Goal: Communication & Community: Answer question/provide support

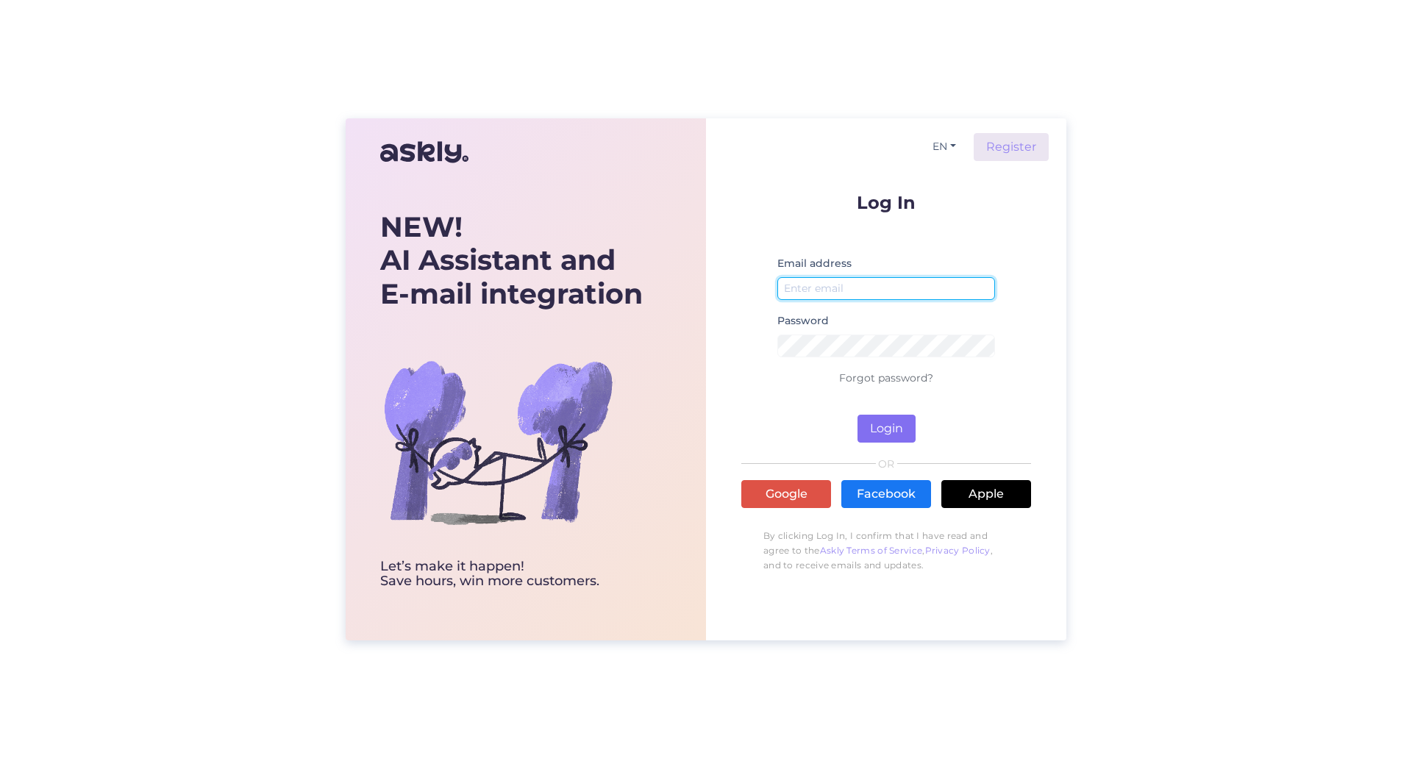
type input "[EMAIL_ADDRESS][DOMAIN_NAME]"
click at [884, 435] on button "Login" at bounding box center [887, 429] width 58 height 28
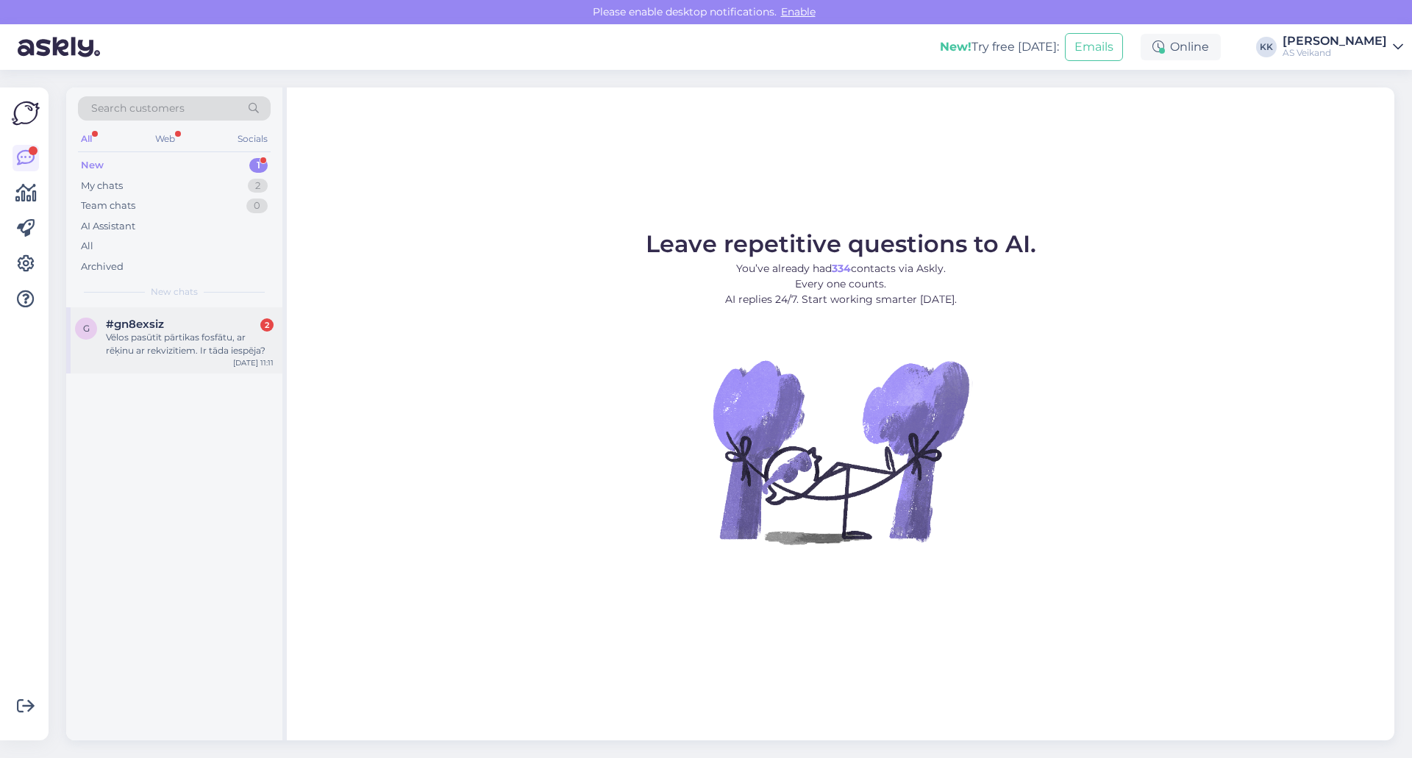
click at [177, 336] on div "Vēlos pasūtīt pārtikas fosfātu, ar rēķinu ar rekvizītiem. Ir tāda iespēja?" at bounding box center [190, 344] width 168 height 26
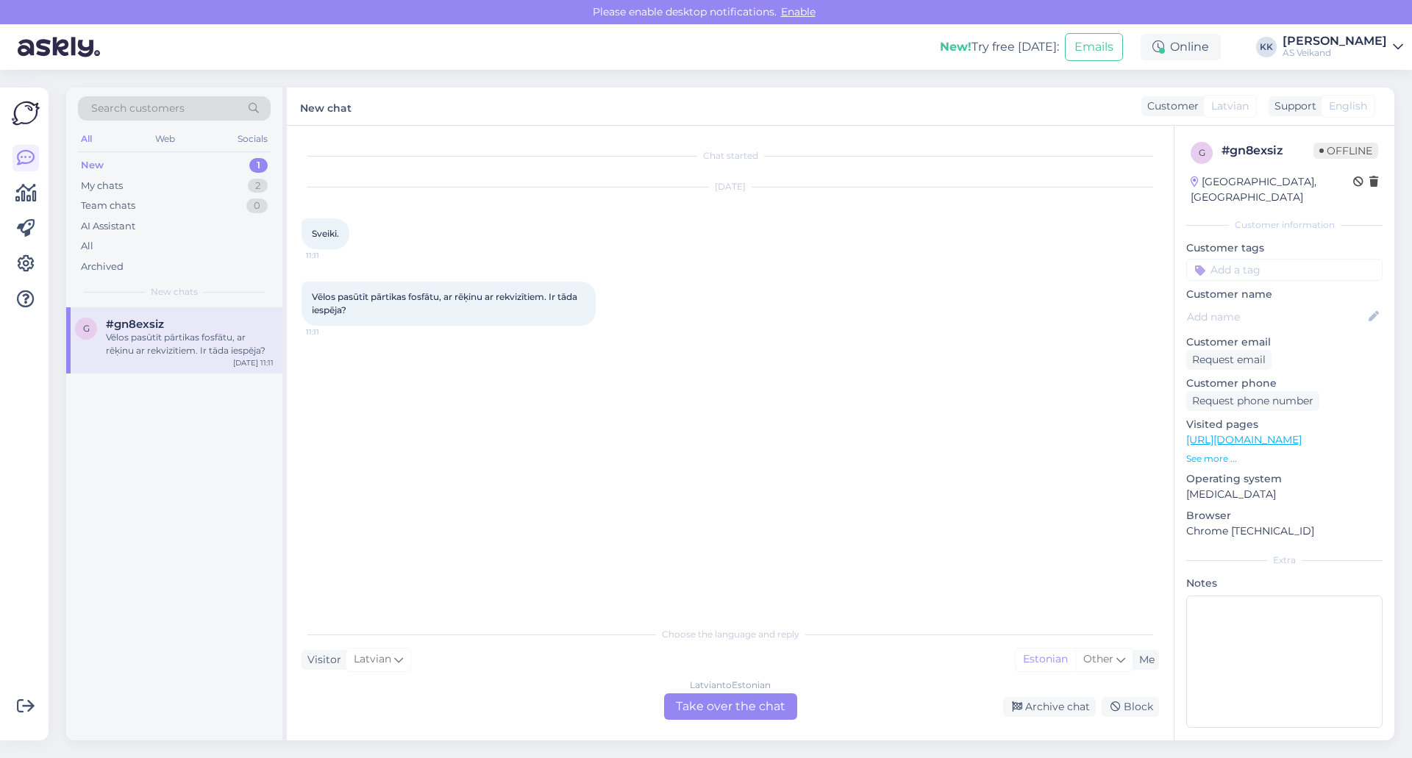
click at [734, 705] on div "[DEMOGRAPHIC_DATA] to Estonian Take over the chat" at bounding box center [730, 707] width 133 height 26
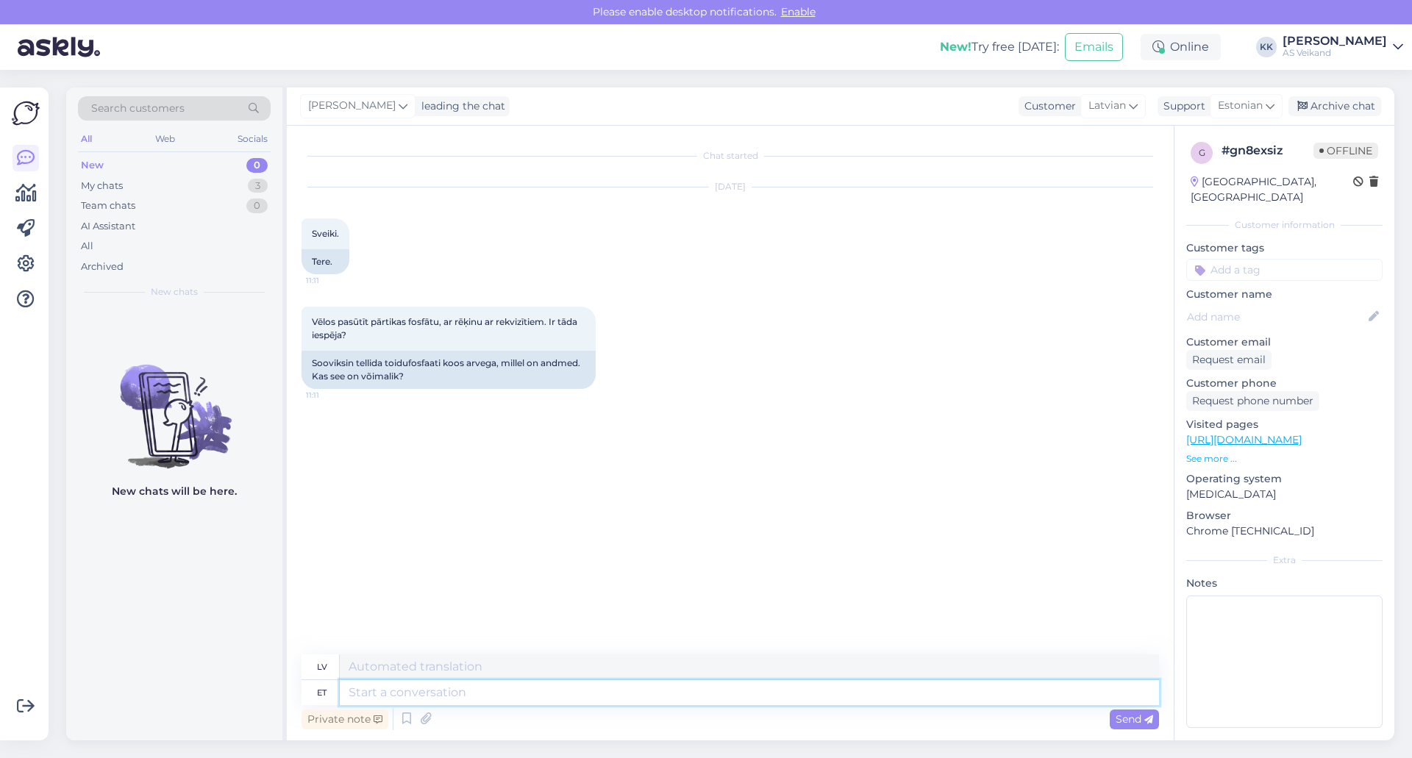
click at [616, 683] on textarea at bounding box center [750, 692] width 820 height 25
type textarea "Tere"
type textarea "Sveiki"
type textarea "Tere,"
type textarea "Sveiki,"
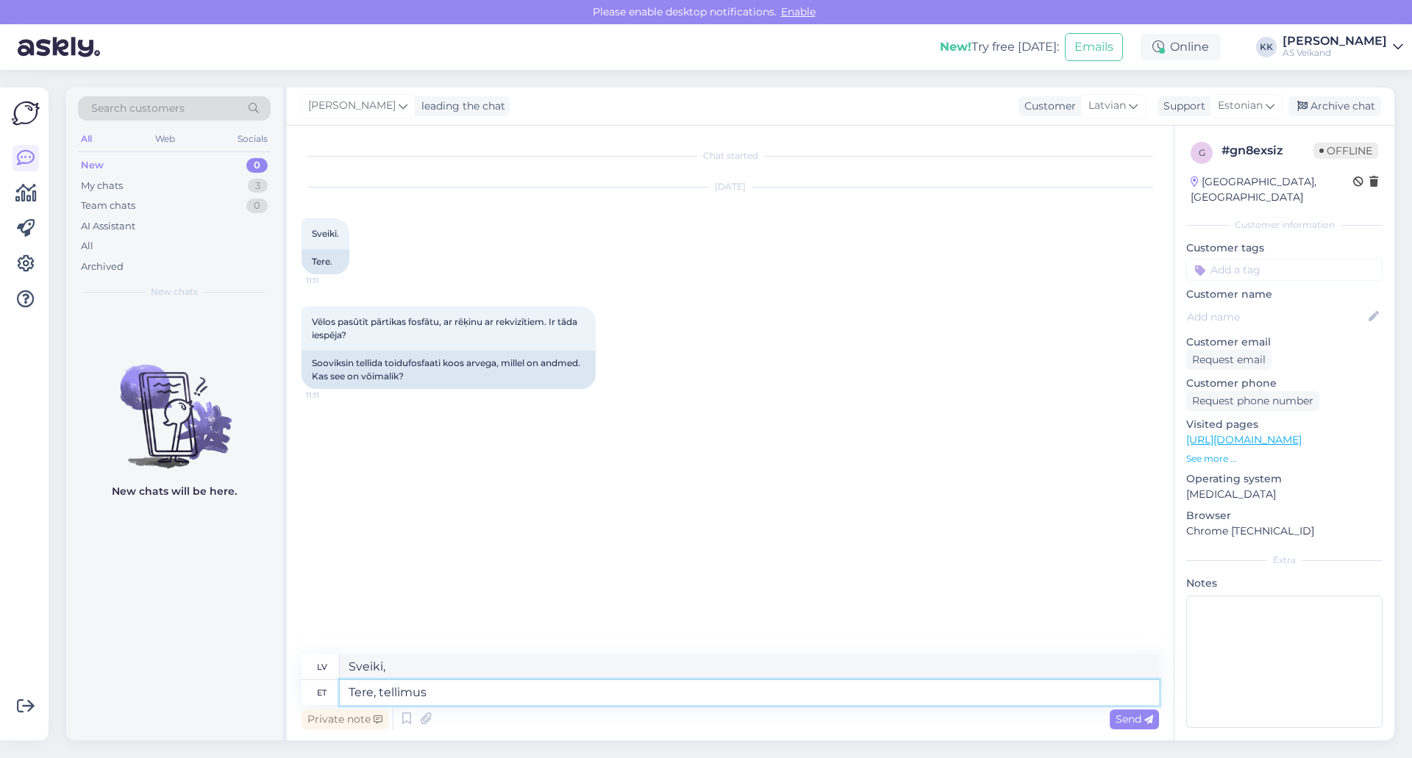
type textarea "Tere, tellimuse"
type textarea "Sveiki, pasūtījums"
type textarea "Tere, tellimuse arve t"
type textarea "Sveiki, pasūtījuma rēķins"
type textarea "Tere, tellimuse arve tuleb t"
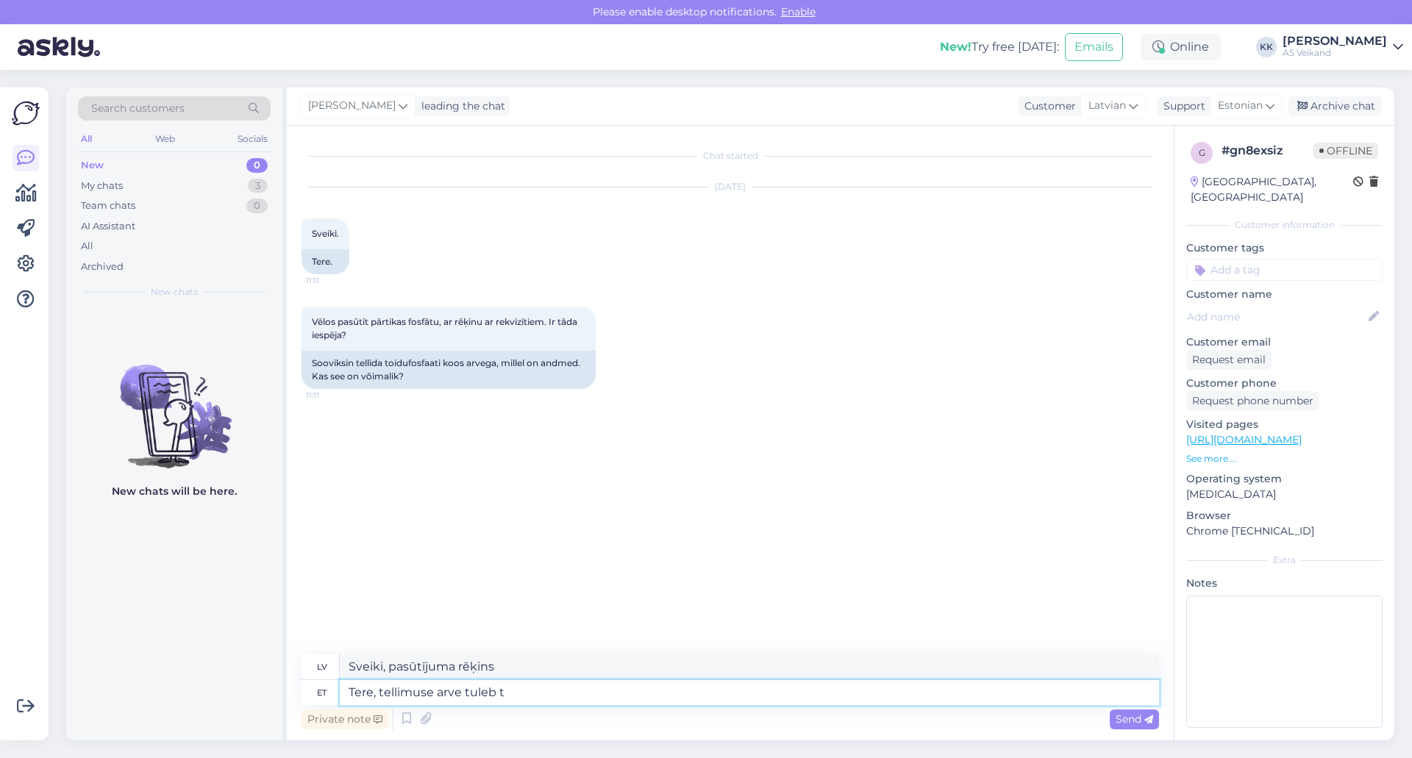
type textarea "Sveiki, pasūtījuma rēķins jau pienāk."
type textarea "Tere, tellimuse arve tuleb Teile au"
type textarea "Sveiki, jūs saņemsiet rēķinu par savu pasūtījumu."
type textarea "Tere, tellimuse arve tuleb Teile automaatselt e"
type textarea "Sveiki, jūs automātiski saņemsiet rēķinu par savu pasūtījumu."
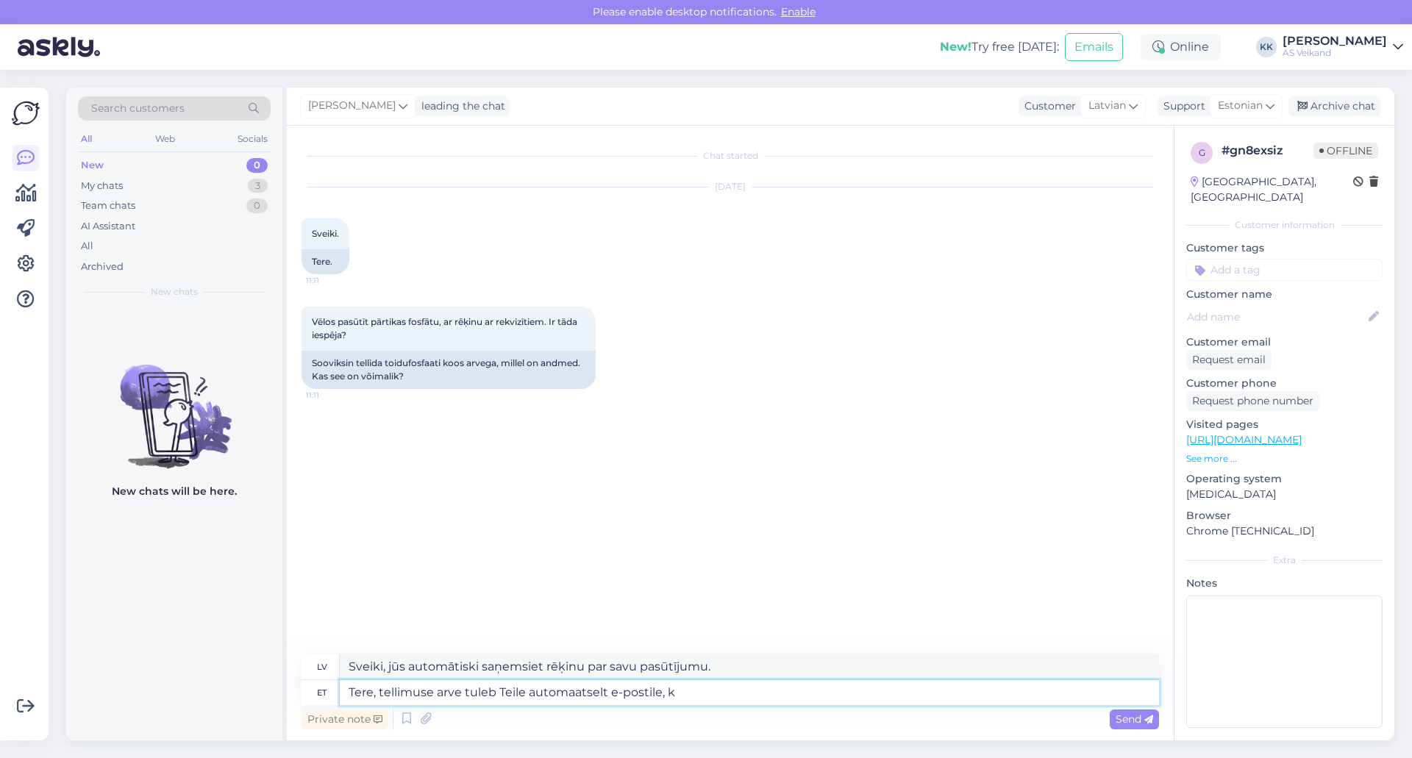
type textarea "Tere, tellimuse arve tuleb Teile automaatselt e-postile, ku"
type textarea "Sveiki, pasūtījuma rēķins tiks automātiski nosūtīts uz jūsu e-pastu."
type textarea "Tere, tellimuse arve tuleb Teile automaatselt e-postile, kui"
type textarea "Sveiki, pasūtījuma rēķins tiks automātiski nosūtīts uz jūsu e-pastu, kad"
type textarea "Tere, tellimuse arve tuleb Teile automaatselt e-postile, [PERSON_NAME]"
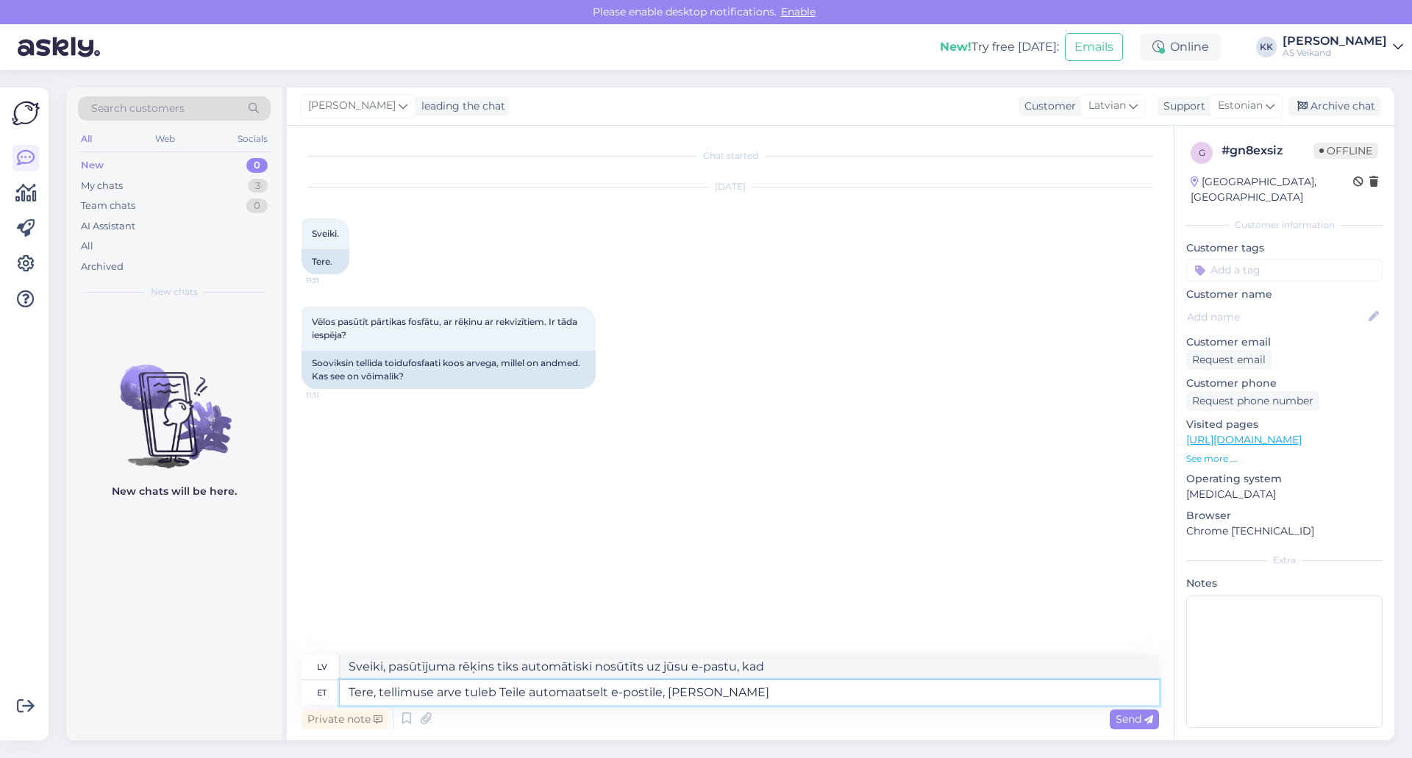
type textarea "Sveiki, pasūtījuma rēķins tiks automātiski nosūtīts uz jūsu e-pastu pēc pasūtīj…"
drag, startPoint x: 435, startPoint y: 683, endPoint x: 439, endPoint y: 690, distance: 8.6
click at [435, 684] on textarea "Tere, tellimuse arve tuleb Teile automaatselt e-postile, [PERSON_NAME]" at bounding box center [750, 692] width 820 height 25
type textarea "Tere, tellimusarve tuleb Teile automaatselt e-postile, [PERSON_NAME]"
type textarea "Sveiki, pasūtījuma rēķins tiks automātiski nosūtīts uz jūsu e-pastu, kad tas bū…"
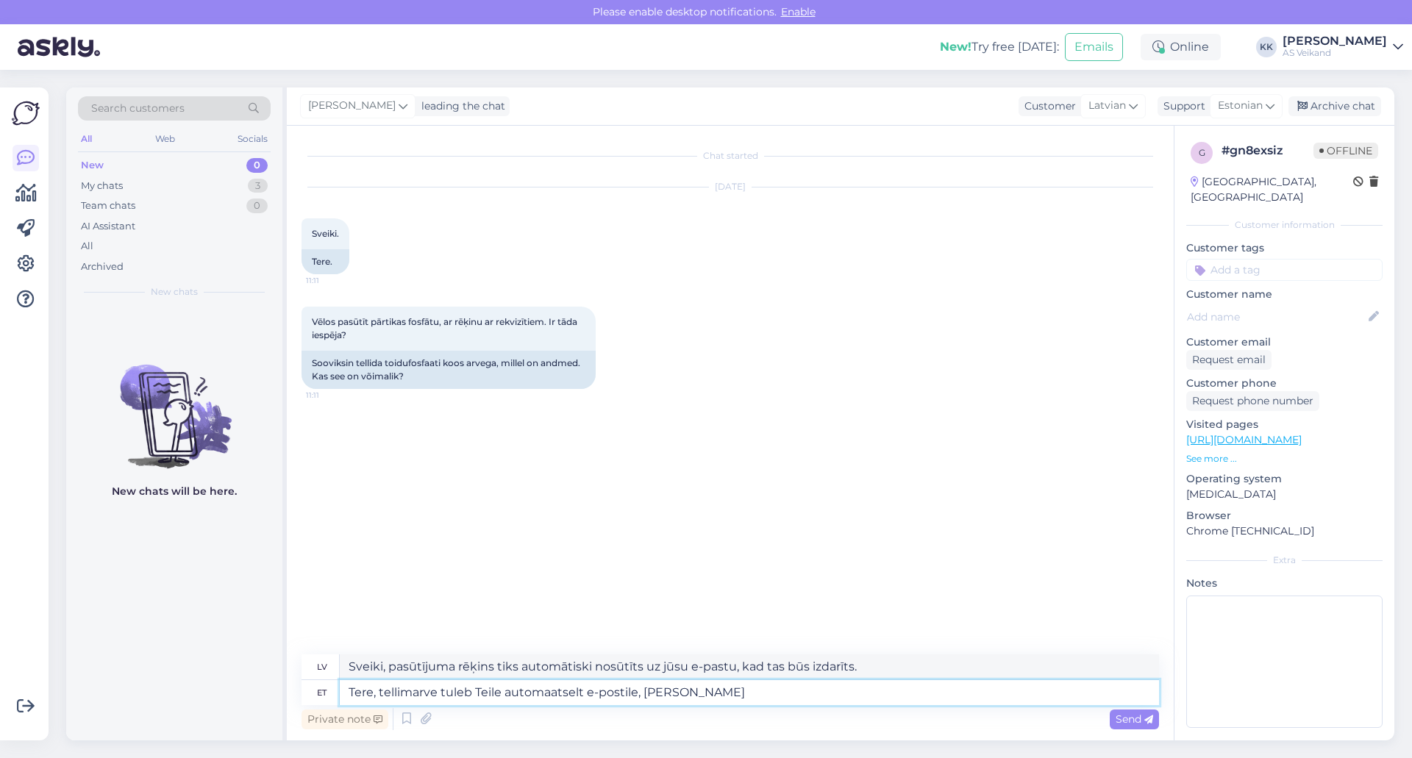
type textarea "Tere, telliarve tuleb Teile automaatselt e-postile, [PERSON_NAME]"
type textarea "Sveiki! Rēķins tiks automātiski nosūtīts uz jūsu e-pastu, [PERSON_NAME] ir"
type textarea "Tere, tellarve tuleb Teile automaatselt e-postile, [PERSON_NAME]"
type textarea "Sveiki! Rēķins tiks automātiski nosūtīts uz jūsu e-pastu, kad tas būs izdarīts."
type textarea "Tere, tearve tuleb Teile automaatselt e-postile, [PERSON_NAME]"
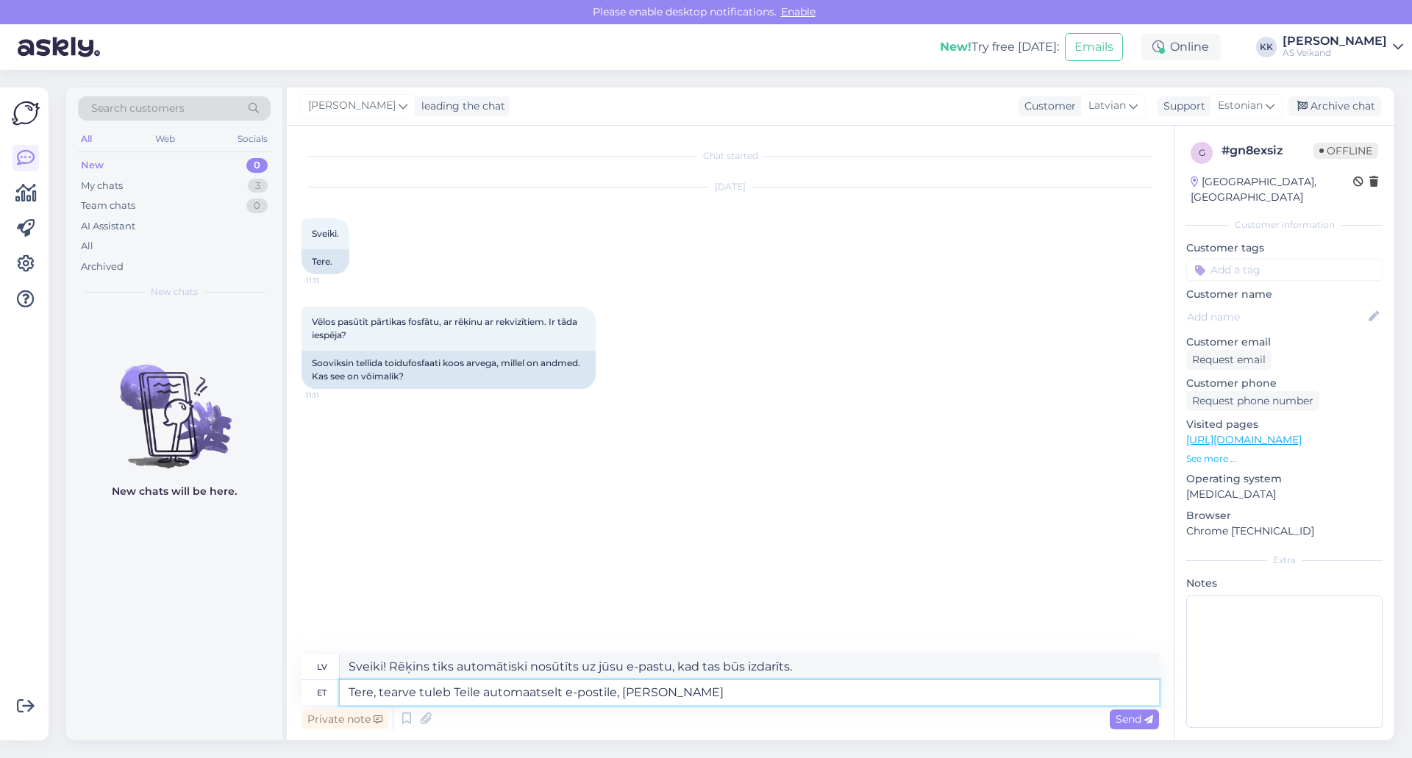
type textarea "Sveiki! Rēķins tiks automātiski nosūtīts uz jūsu e-pastu, [PERSON_NAME] ir"
type textarea "Tere, tarve tuleb Teile automaatselt e-postile, [PERSON_NAME]"
type textarea "Sveiki, pasūtījums tiks automātiski nosūtīts uz jūsu e-pastu, ja [PERSON_NAME]"
type textarea "Tere, arve tuleb Teile automaatselt e-postile, [PERSON_NAME]"
type textarea "Sveiki! Rēķins tiks automātiski nosūtīts uz jūsu e-pastu, [PERSON_NAME] ir"
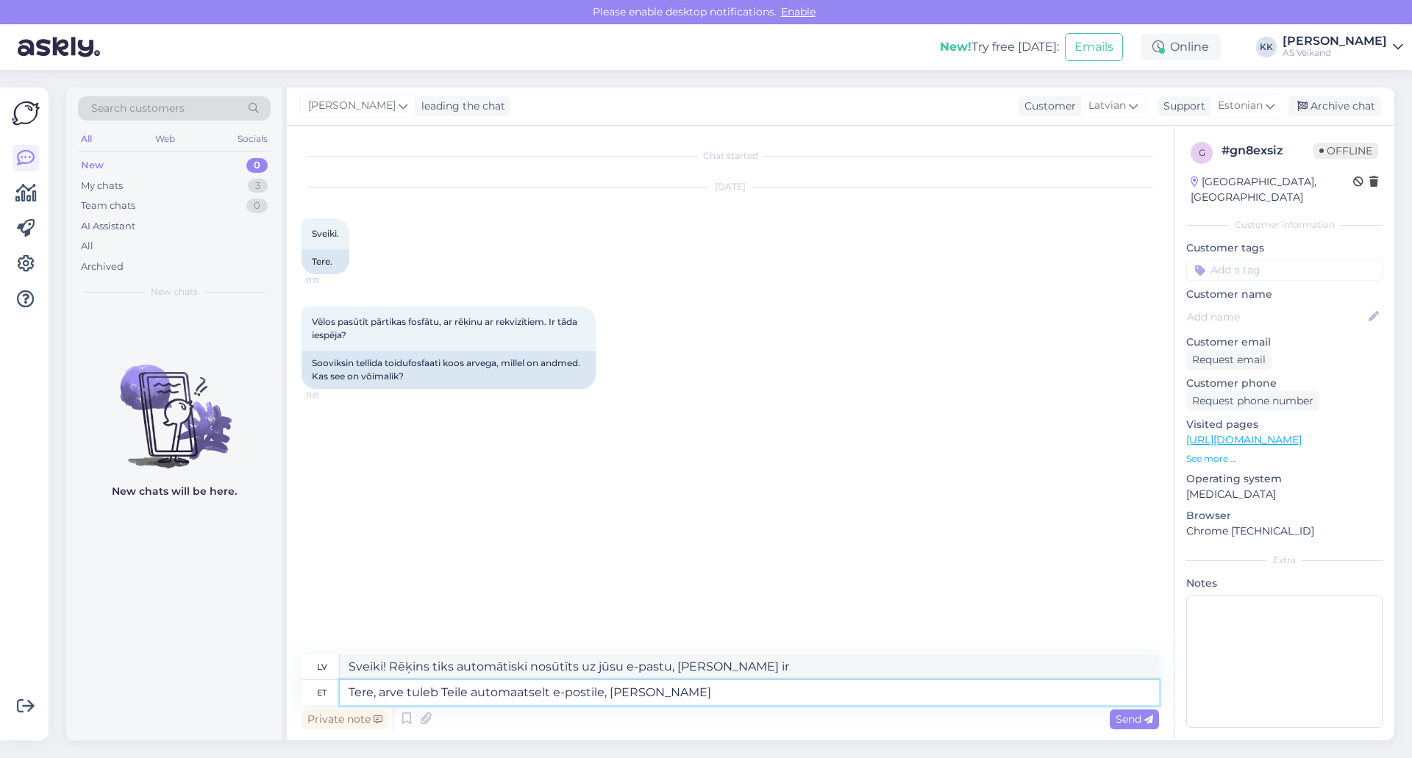
click at [689, 689] on textarea "Tere, arve tuleb Teile automaatselt e-postile, [PERSON_NAME]" at bounding box center [750, 692] width 820 height 25
type textarea "Tere, arve tuleb Teile automaatselt e-postile, [PERSON_NAME] tellimuse ä"
type textarea "Sveiki, rēķins tiks automātiski nosūtīts uz jūsu e-pastu pēc pasūtījuma veikšan…"
type textarea "Tere, arve tuleb Teile automaatselt e-postile, [PERSON_NAME] tellimuse ära tein…"
